Goal: Task Accomplishment & Management: Manage account settings

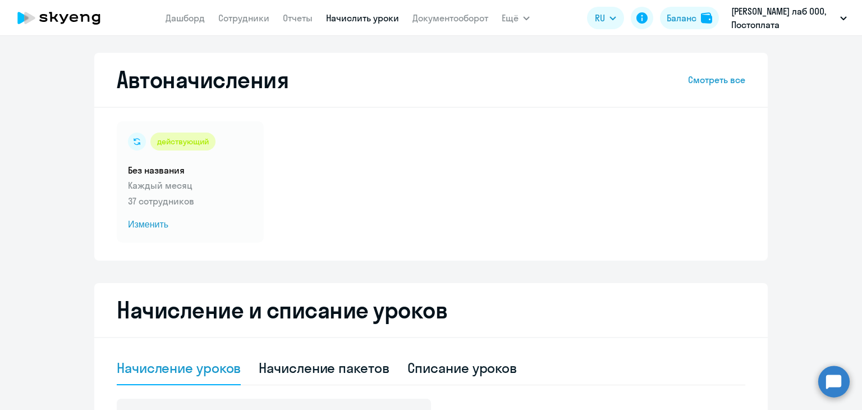
select select "10"
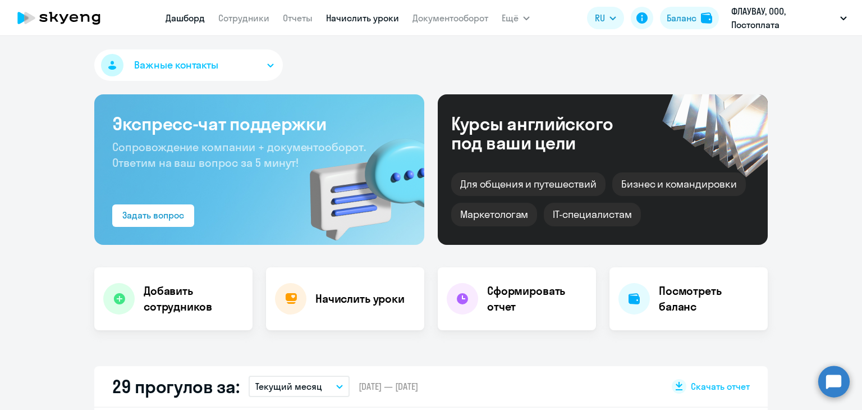
click at [355, 16] on link "Начислить уроки" at bounding box center [362, 17] width 73 height 11
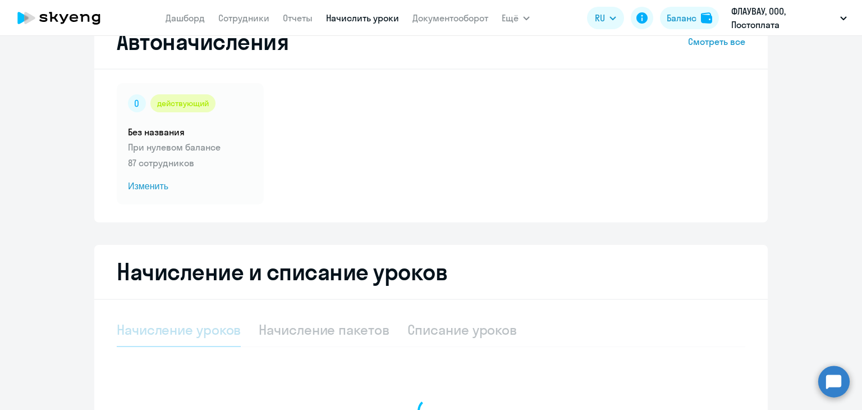
scroll to position [200, 0]
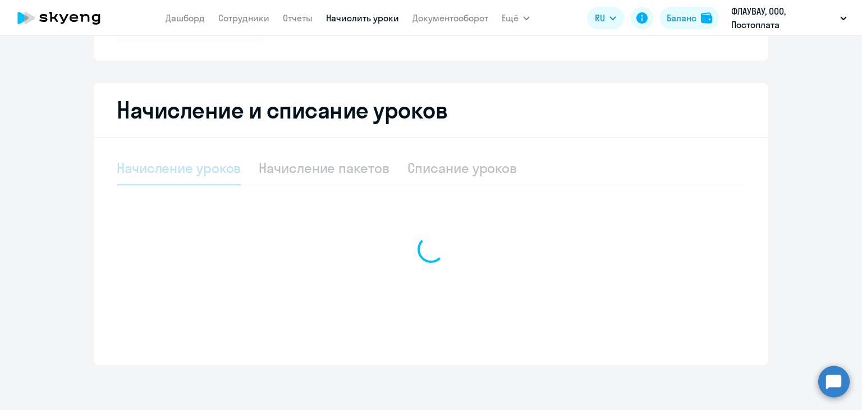
select select "10"
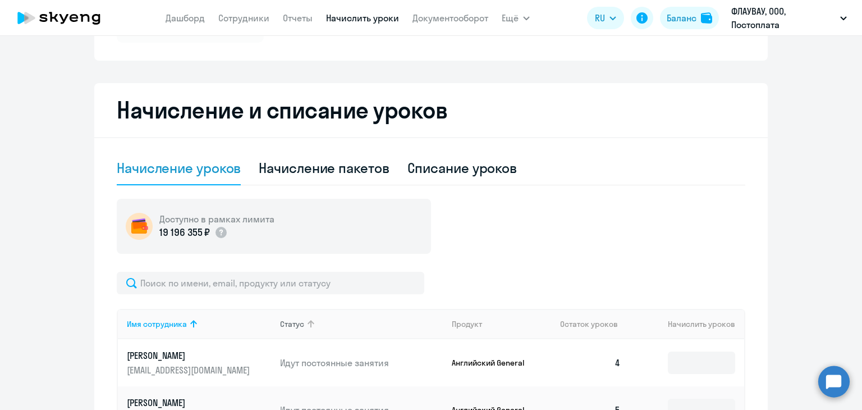
scroll to position [368, 0]
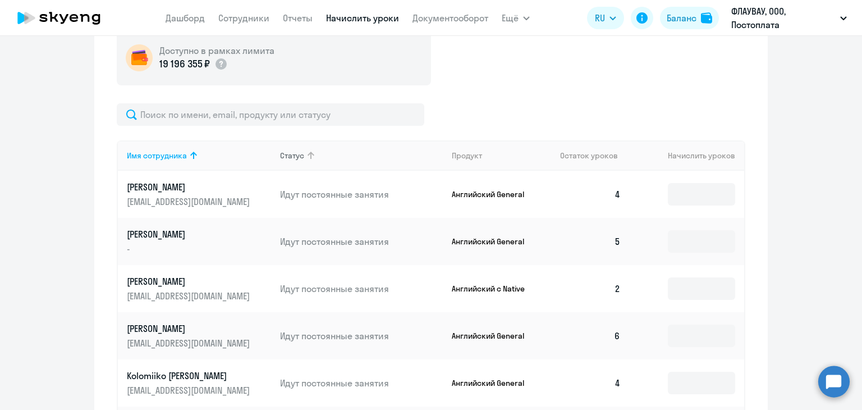
click at [346, 167] on th "Статус" at bounding box center [357, 155] width 172 height 30
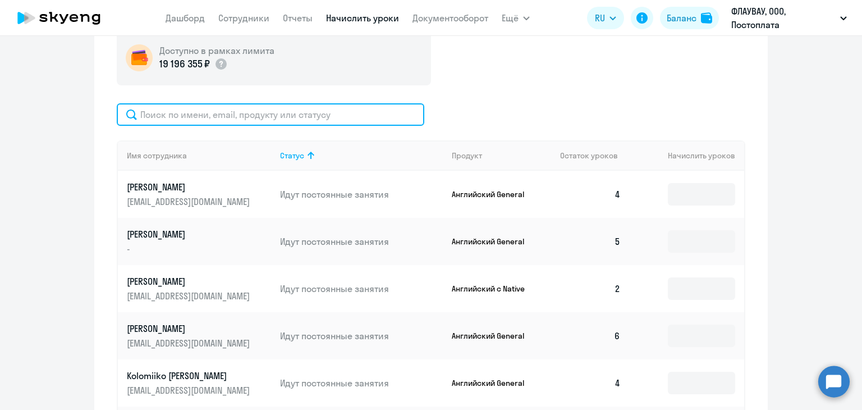
paste input "[EMAIL_ADDRESS][DOMAIN_NAME]"
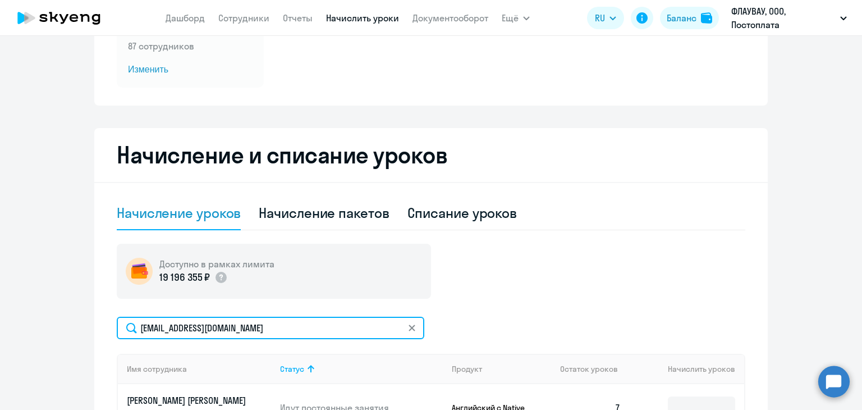
scroll to position [137, 0]
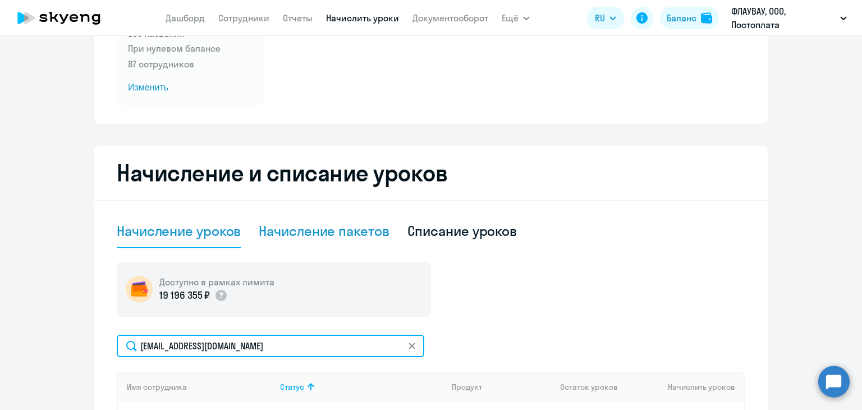
type input "[EMAIL_ADDRESS][DOMAIN_NAME]"
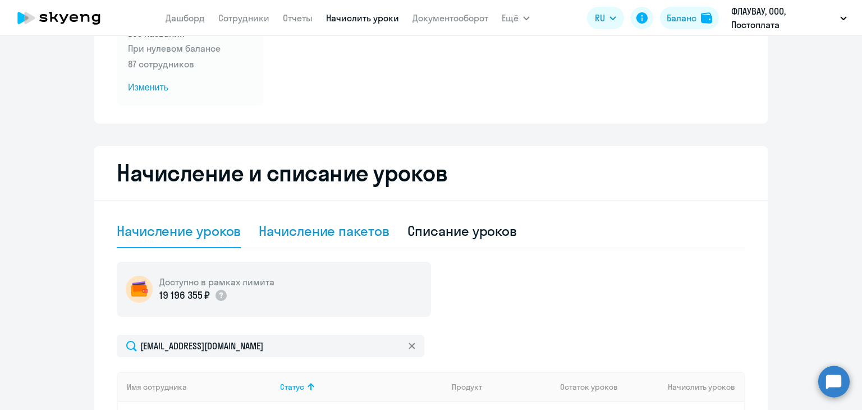
click at [357, 225] on div "Начисление пакетов" at bounding box center [324, 231] width 130 height 18
select select "10"
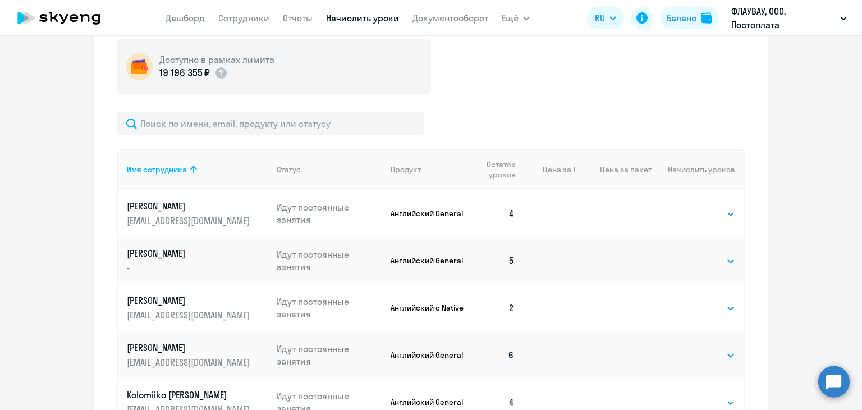
scroll to position [362, 0]
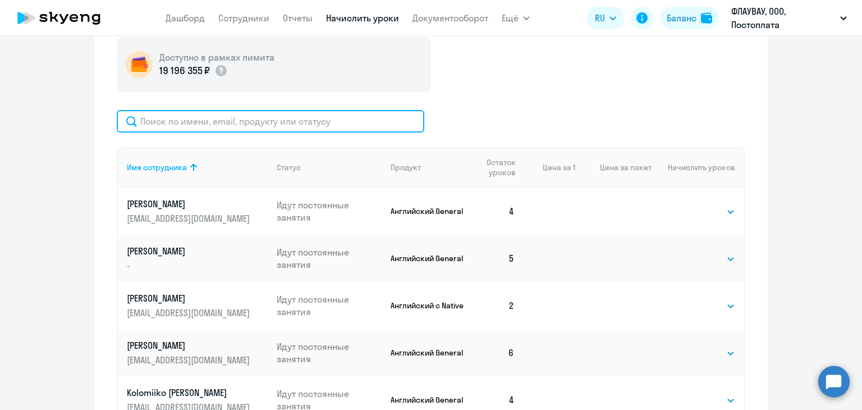
click at [195, 130] on input "text" at bounding box center [271, 121] width 308 height 22
paste input "[EMAIL_ADDRESS][DOMAIN_NAME]"
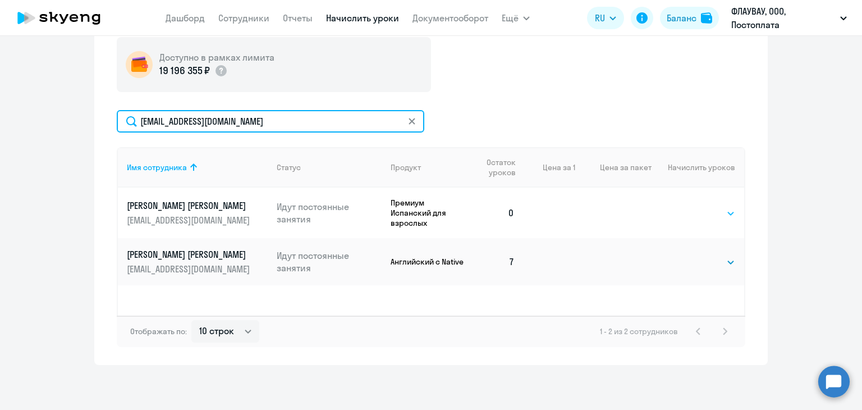
type input "[EMAIL_ADDRESS][DOMAIN_NAME]"
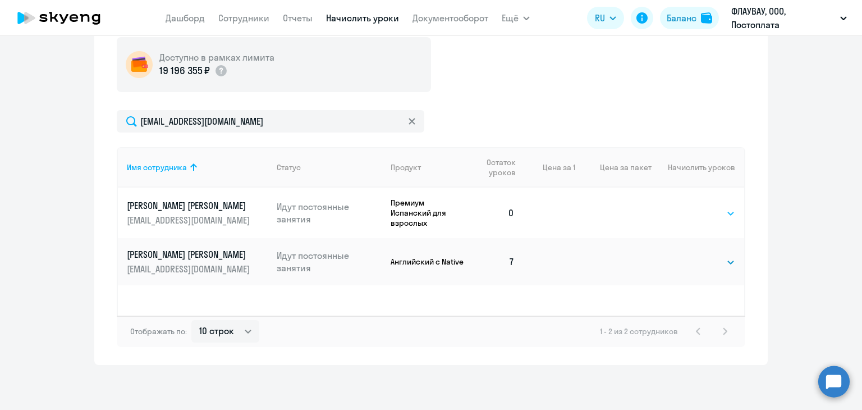
click at [707, 214] on select "Выбрать 4 8 16 32 64 96 128" at bounding box center [712, 213] width 46 height 13
select select "8"
click at [689, 207] on select "Выбрать 4 8 16 32 64 96 128" at bounding box center [712, 213] width 46 height 13
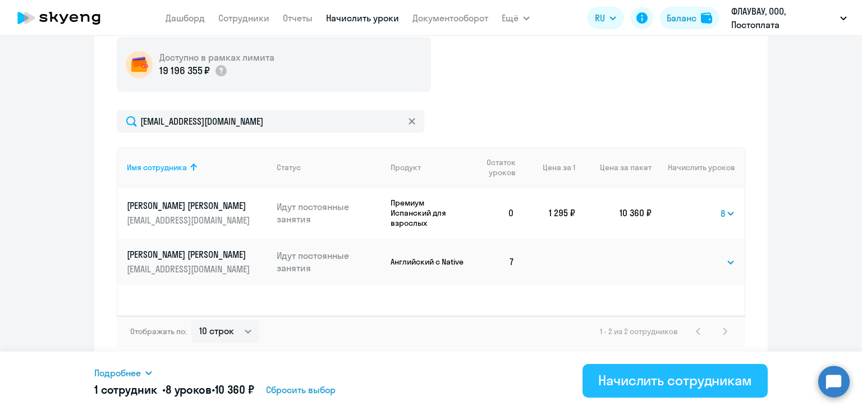
click at [647, 379] on div "Начислить сотрудникам" at bounding box center [675, 380] width 154 height 18
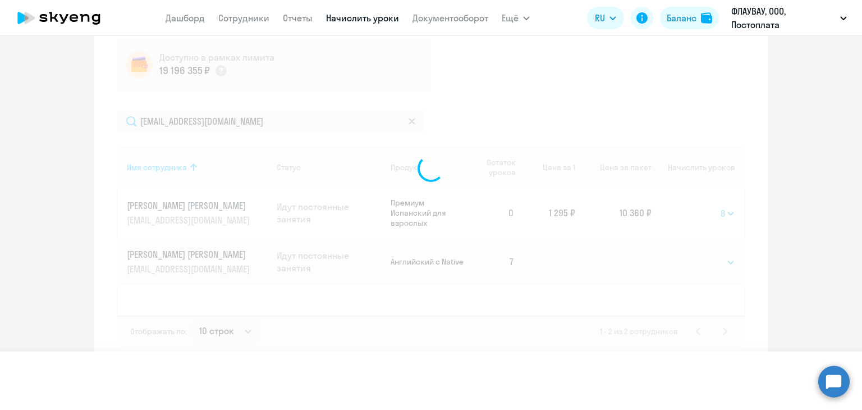
select select
